Goal: Task Accomplishment & Management: Complete application form

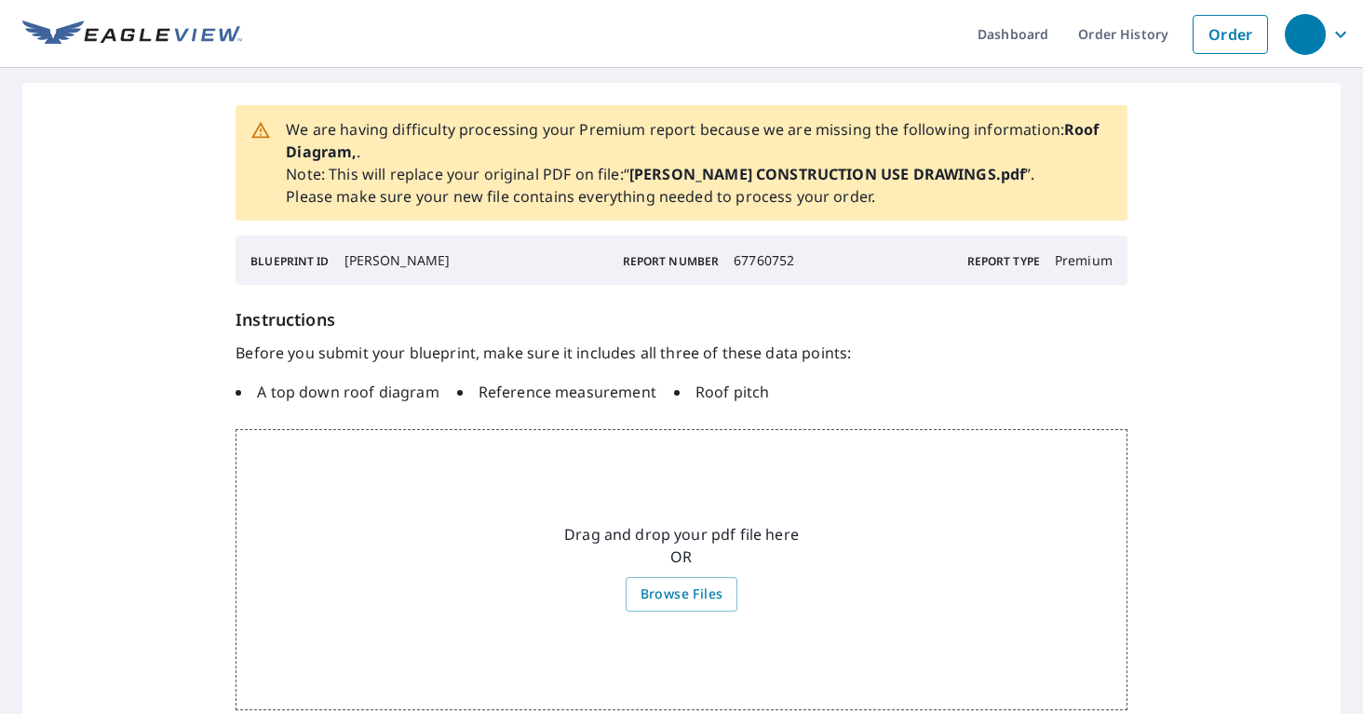
scroll to position [8, 0]
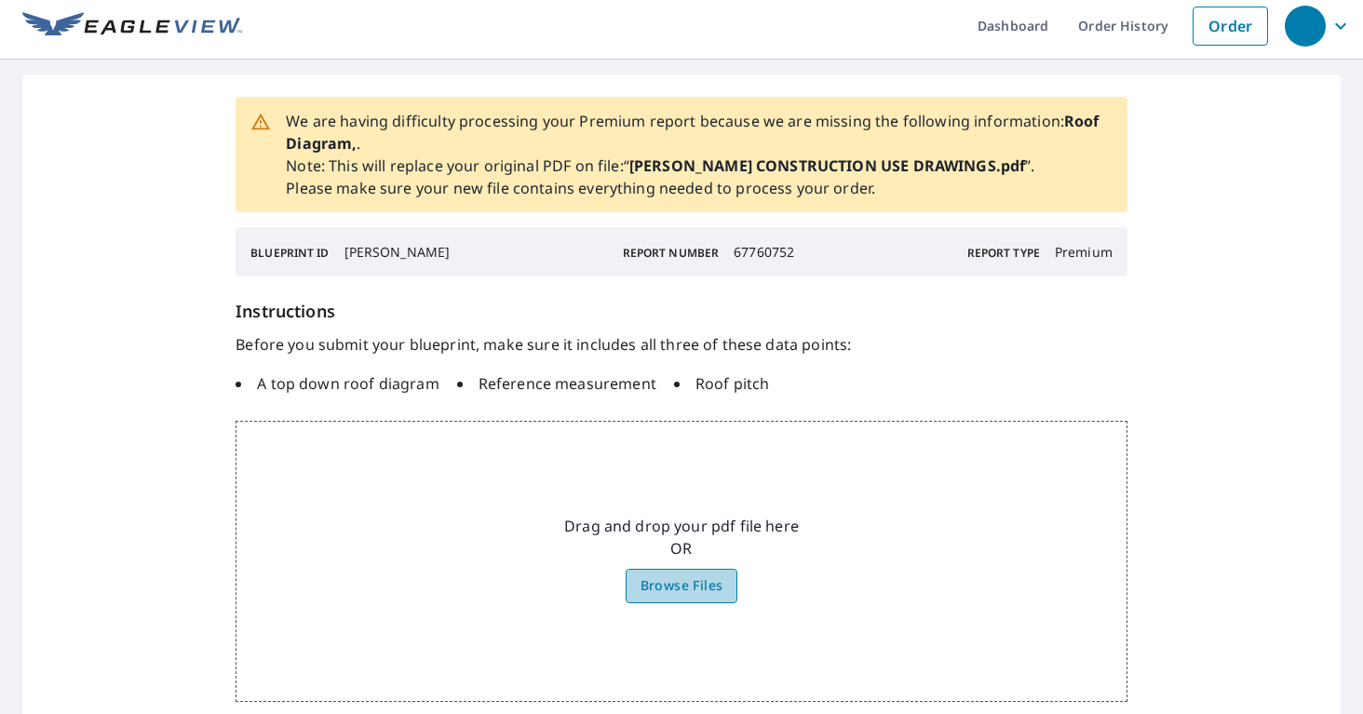
click at [709, 571] on label "Browse Files" at bounding box center [682, 586] width 113 height 34
click at [0, 0] on input "Browse Files" at bounding box center [0, 0] width 0 height 0
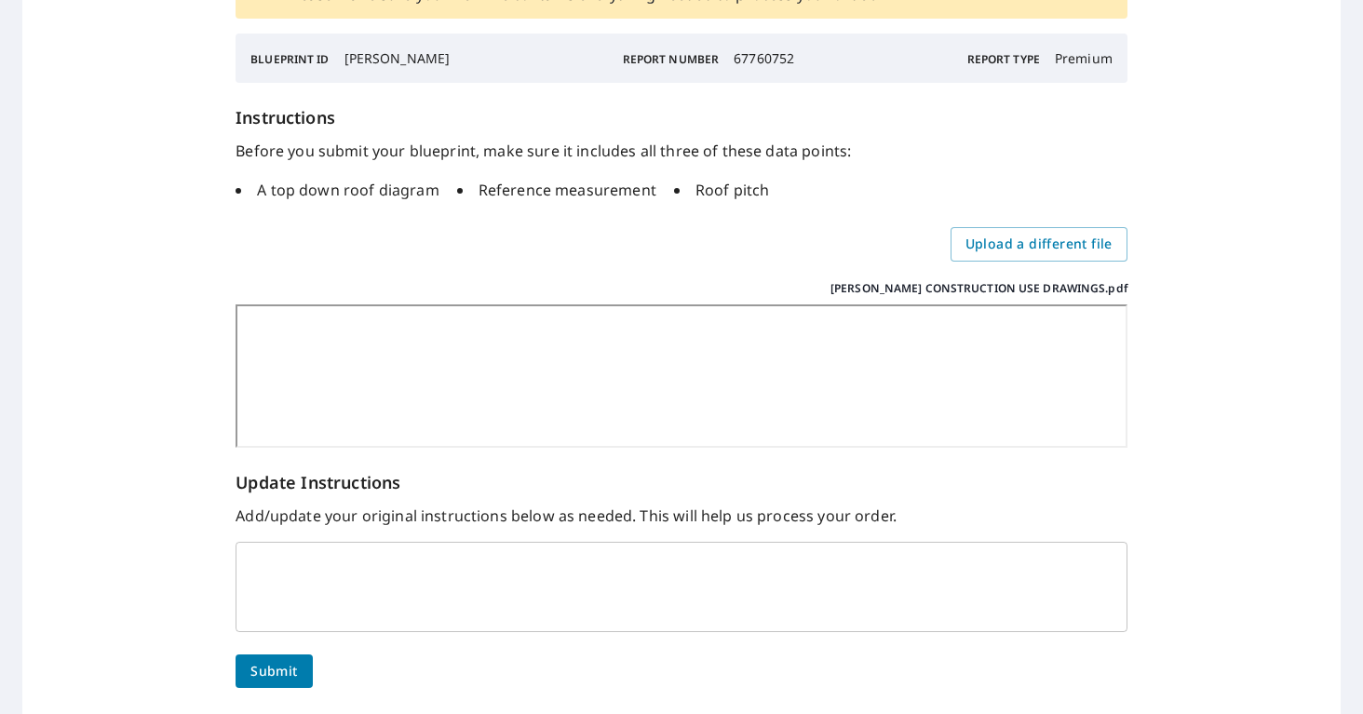
scroll to position [281, 0]
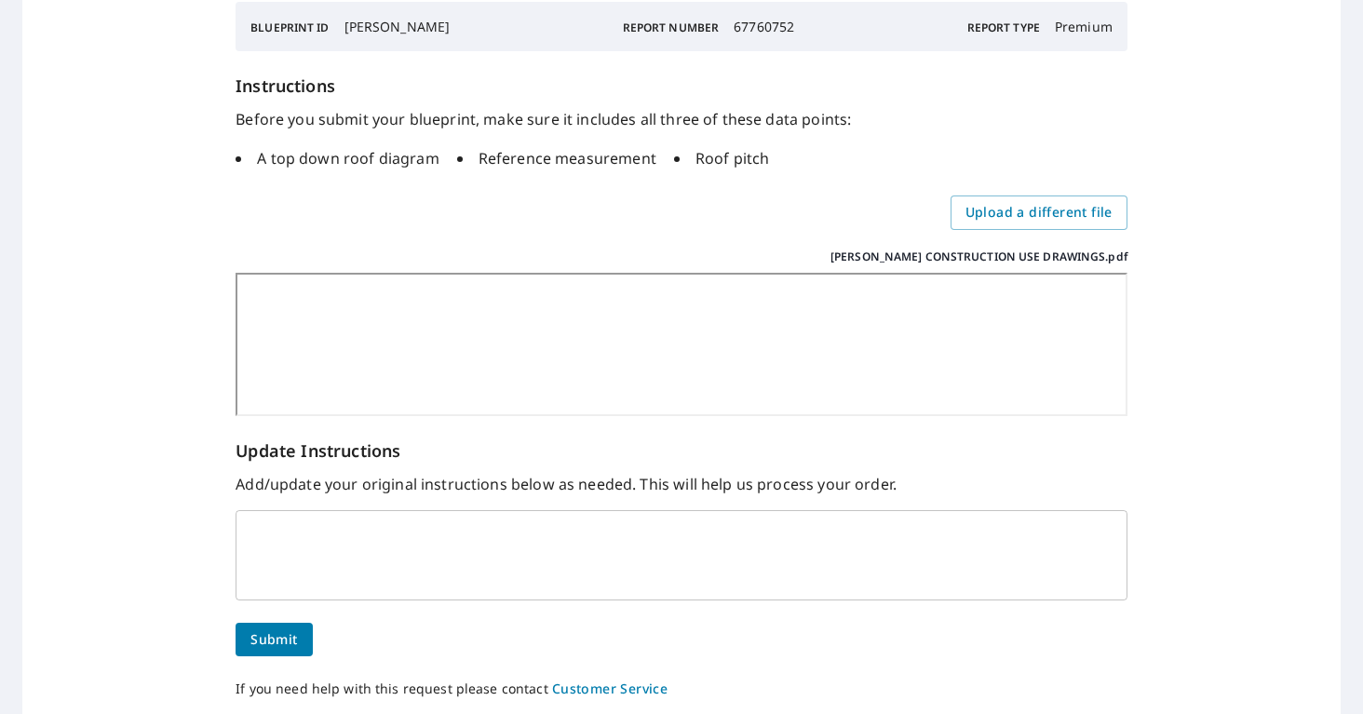
click at [548, 575] on textarea at bounding box center [682, 555] width 866 height 56
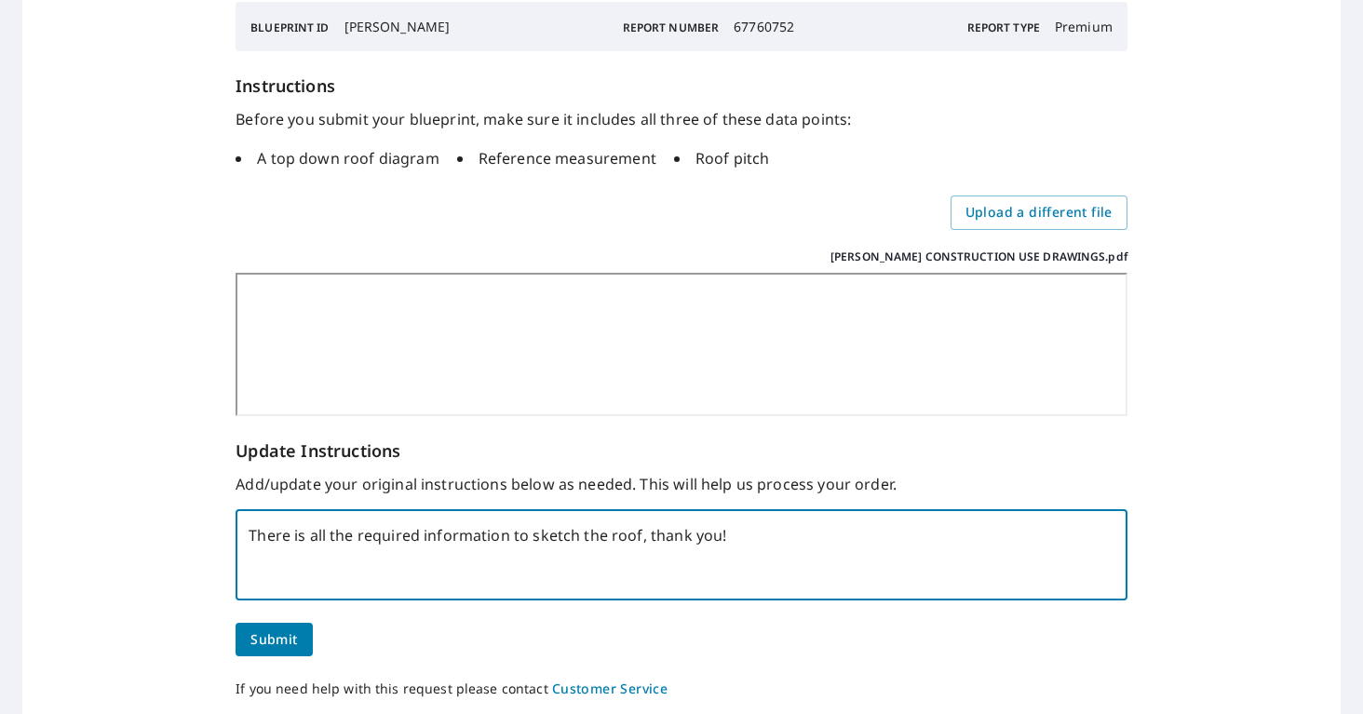
type textarea "There is all the required information to sketch the roof, thank you!"
click at [298, 635] on button "Submit" at bounding box center [274, 640] width 76 height 34
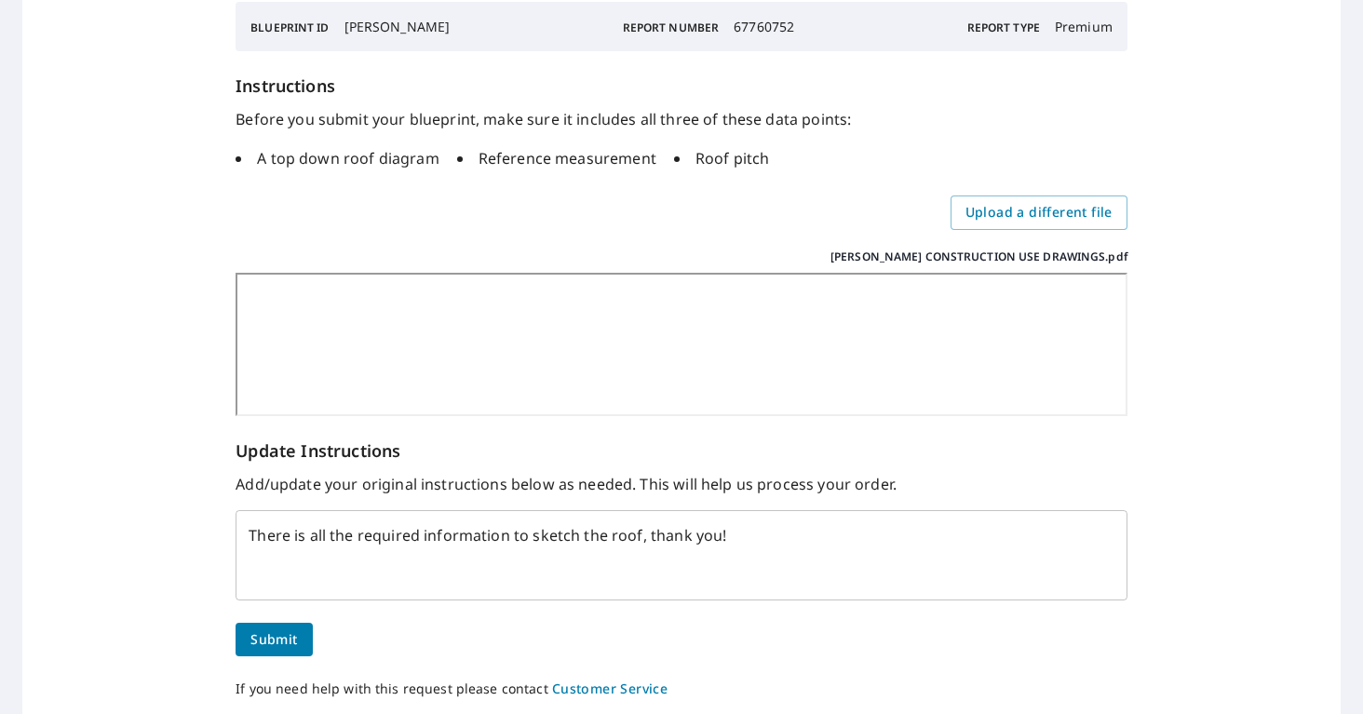
scroll to position [0, 0]
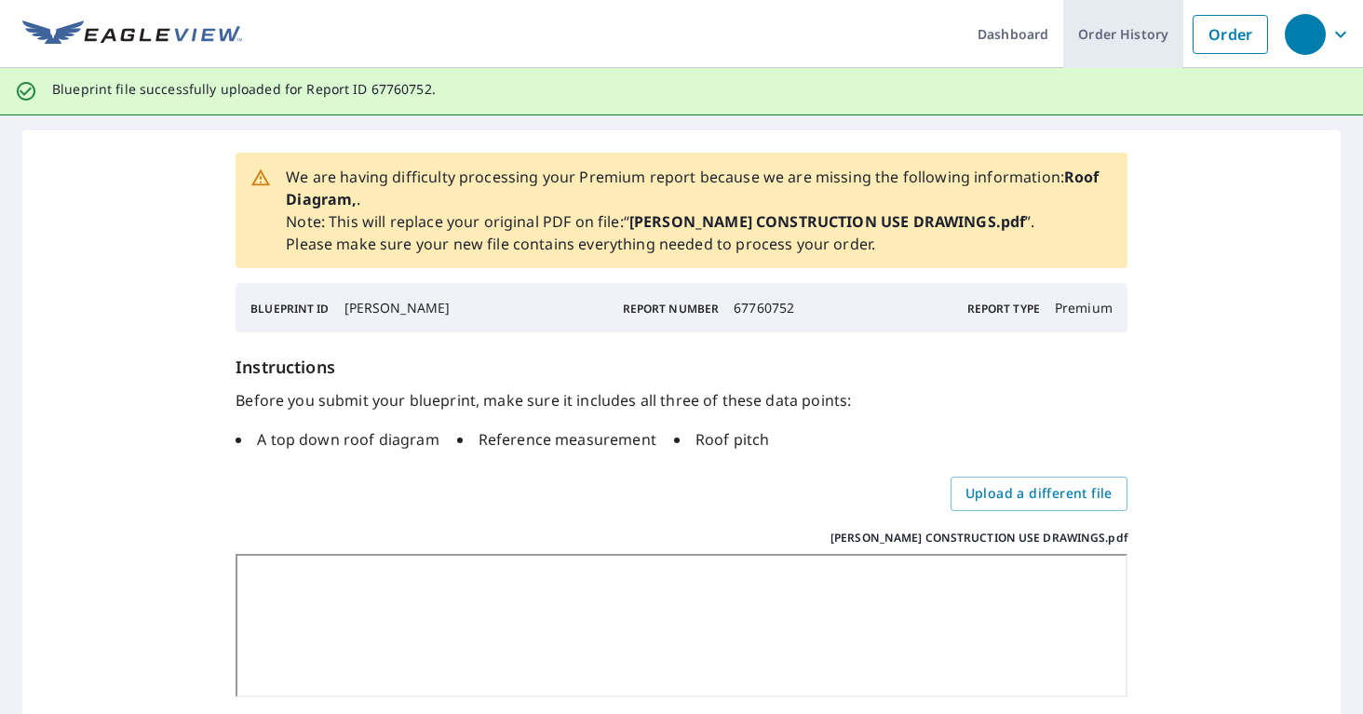
click at [1079, 44] on link "Order History" at bounding box center [1123, 34] width 120 height 68
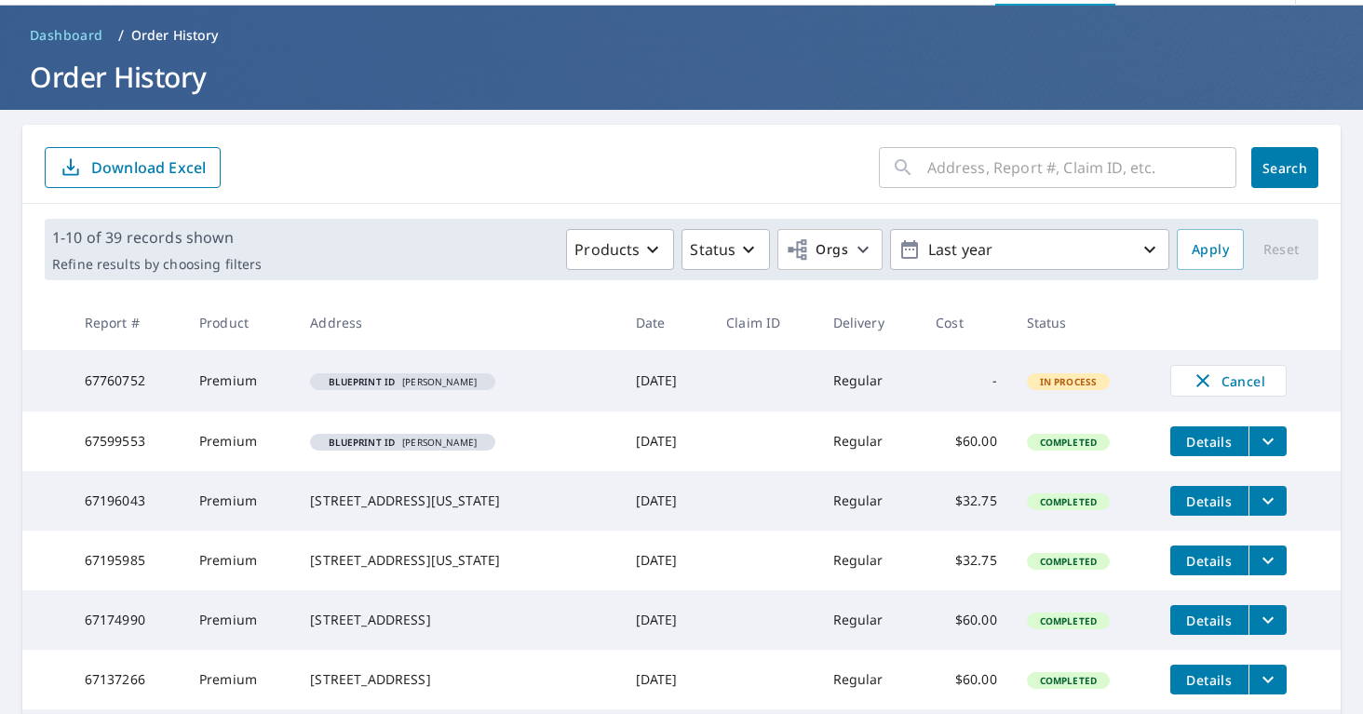
scroll to position [65, 0]
